Goal: Information Seeking & Learning: Learn about a topic

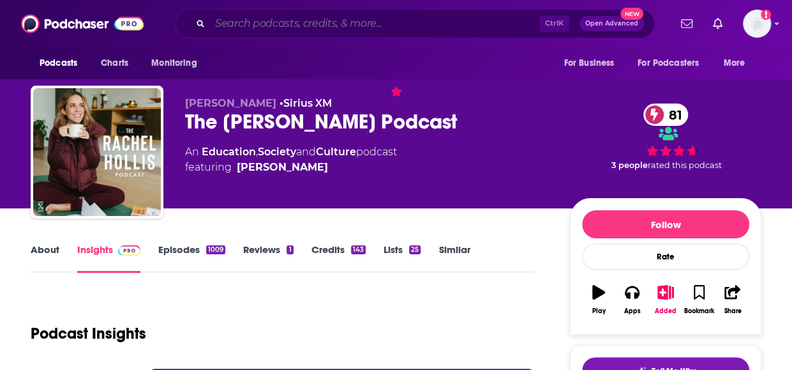
click at [271, 21] on input "Search podcasts, credits, & more..." at bounding box center [374, 23] width 329 height 20
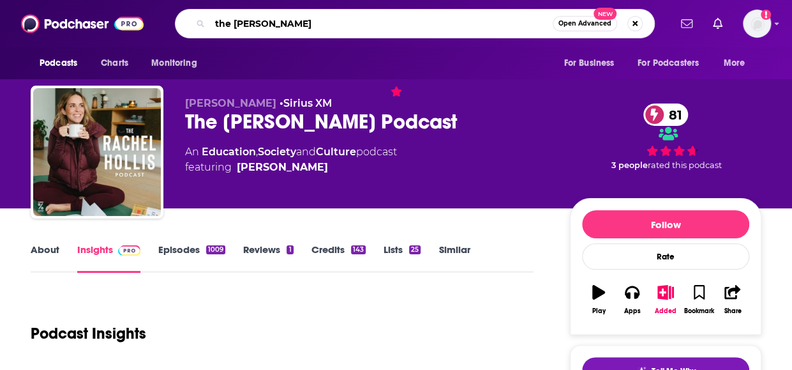
type input "the [PERSON_NAME] podcast"
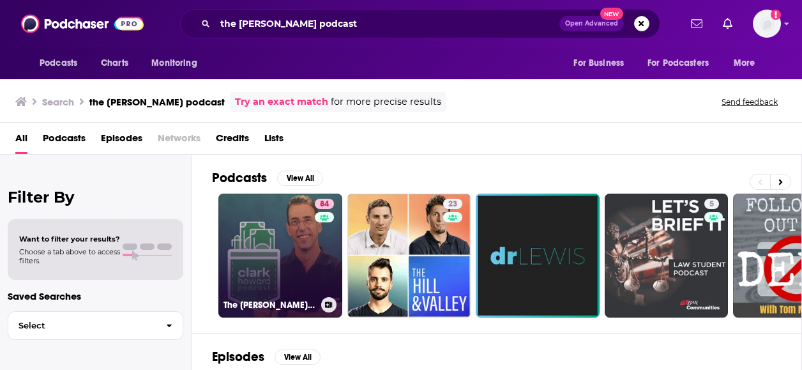
click at [274, 228] on link "84 The [PERSON_NAME] Podcast" at bounding box center [280, 255] width 124 height 124
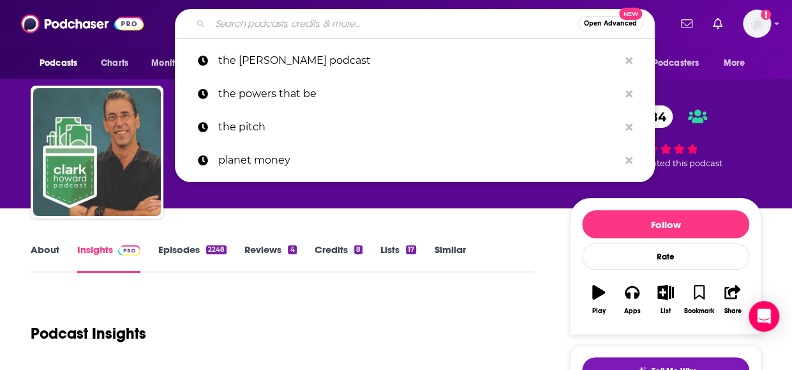
click at [355, 27] on input "Search podcasts, credits, & more..." at bounding box center [394, 23] width 368 height 20
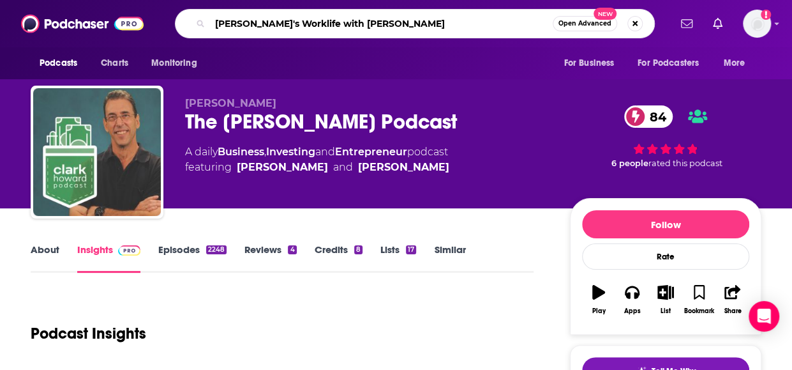
type input "[PERSON_NAME]'s Worklife with [PERSON_NAME]"
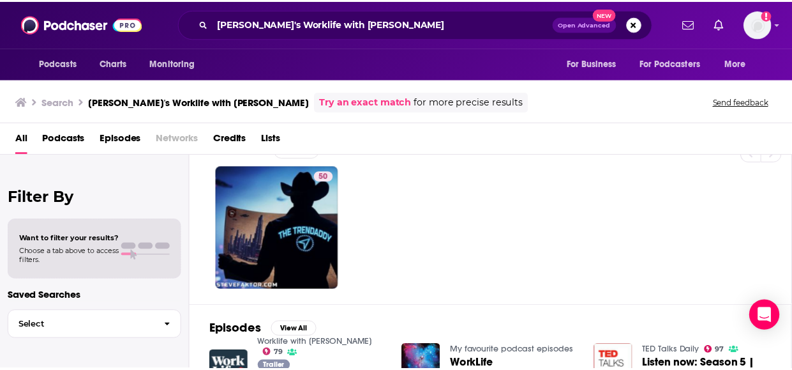
scroll to position [26, 0]
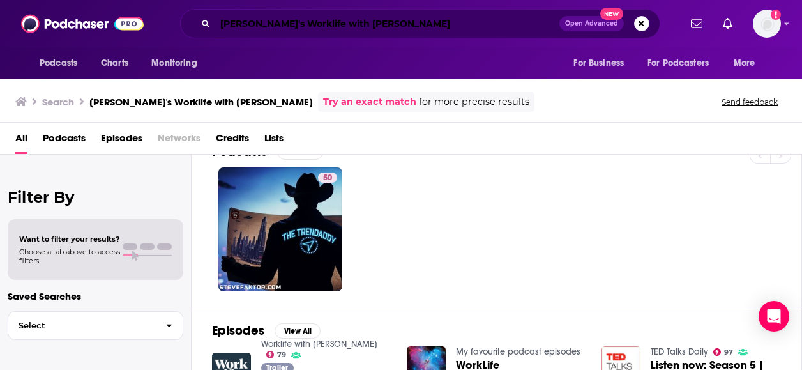
click at [245, 21] on input "[PERSON_NAME]'s Worklife with [PERSON_NAME]" at bounding box center [387, 23] width 344 height 20
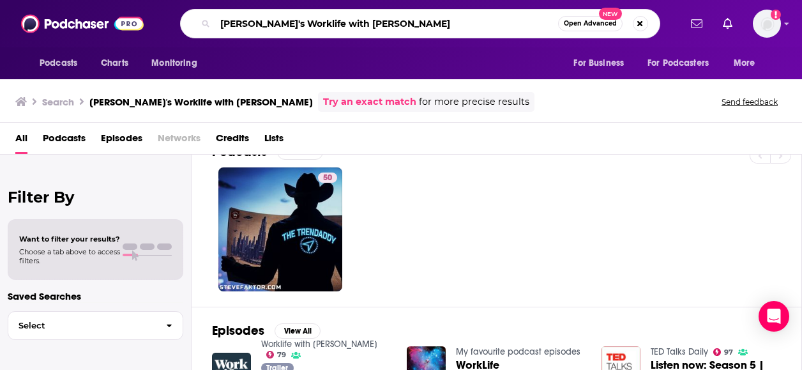
click at [246, 21] on input "[PERSON_NAME]'s Worklife with [PERSON_NAME]" at bounding box center [386, 23] width 343 height 20
type input "Worklife with [PERSON_NAME]"
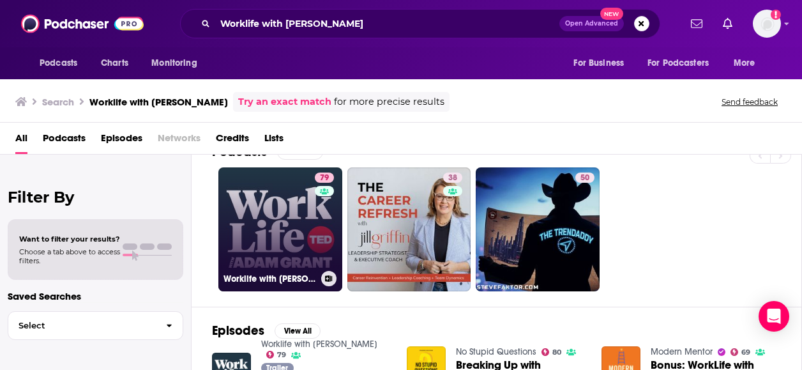
click at [271, 204] on link "79 Worklife with [PERSON_NAME]" at bounding box center [280, 229] width 124 height 124
